Goal: Information Seeking & Learning: Check status

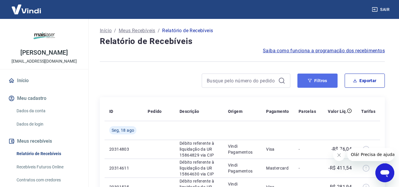
click at [324, 80] on button "Filtros" at bounding box center [317, 80] width 40 height 14
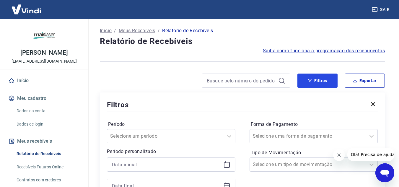
scroll to position [59, 0]
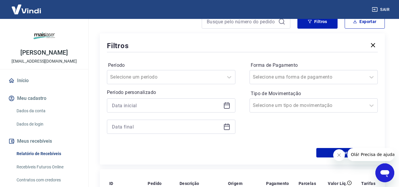
click at [149, 100] on div at bounding box center [171, 105] width 128 height 14
click at [147, 108] on input at bounding box center [166, 105] width 109 height 9
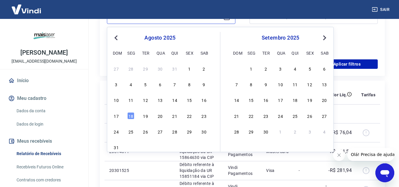
scroll to position [118, 0]
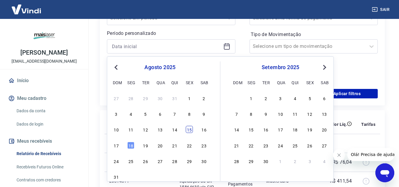
click at [189, 131] on div "15" at bounding box center [189, 129] width 7 height 7
type input "[DATE]"
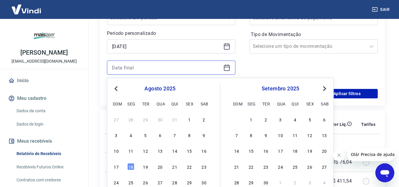
click at [165, 69] on input at bounding box center [166, 67] width 109 height 9
click at [188, 152] on div "15" at bounding box center [189, 150] width 7 height 7
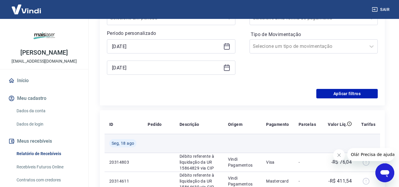
type input "[DATE]"
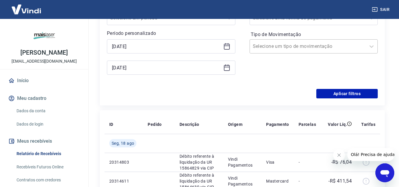
click at [291, 51] on div "Selecione um tipo de movimentação" at bounding box center [308, 46] width 116 height 11
click at [351, 95] on button "Aplicar filtros" at bounding box center [346, 93] width 61 height 9
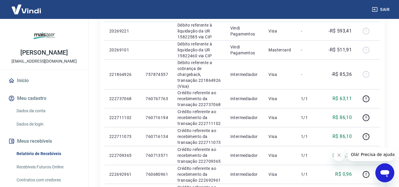
scroll to position [88, 0]
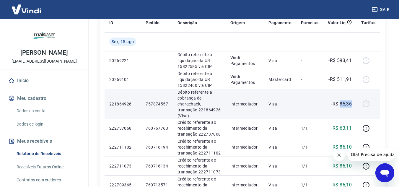
drag, startPoint x: 350, startPoint y: 102, endPoint x: 340, endPoint y: 104, distance: 10.5
click at [340, 104] on p "-R$ 85,36" at bounding box center [341, 103] width 21 height 7
drag, startPoint x: 198, startPoint y: 111, endPoint x: 173, endPoint y: 111, distance: 24.2
click at [173, 111] on td "Débito referente a cobrança de chargeback, transação 221864926 (Visa)" at bounding box center [199, 104] width 53 height 30
drag, startPoint x: 199, startPoint y: 109, endPoint x: 179, endPoint y: 109, distance: 19.8
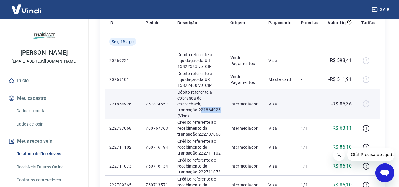
click at [179, 109] on p "Débito referente a cobrança de chargeback, transação 221864926 (Visa)" at bounding box center [198, 103] width 43 height 29
drag, startPoint x: 192, startPoint y: 108, endPoint x: 176, endPoint y: 110, distance: 17.0
click at [176, 110] on td "Débito referente a cobrança de chargeback, transação 221864926 (Visa)" at bounding box center [199, 104] width 53 height 30
drag, startPoint x: 177, startPoint y: 110, endPoint x: 198, endPoint y: 109, distance: 21.0
click at [198, 109] on p "Débito referente a cobrança de chargeback, transação 221864926 (Visa)" at bounding box center [198, 103] width 43 height 29
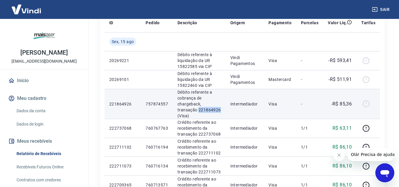
copy p "221864926"
